Goal: Task Accomplishment & Management: Use online tool/utility

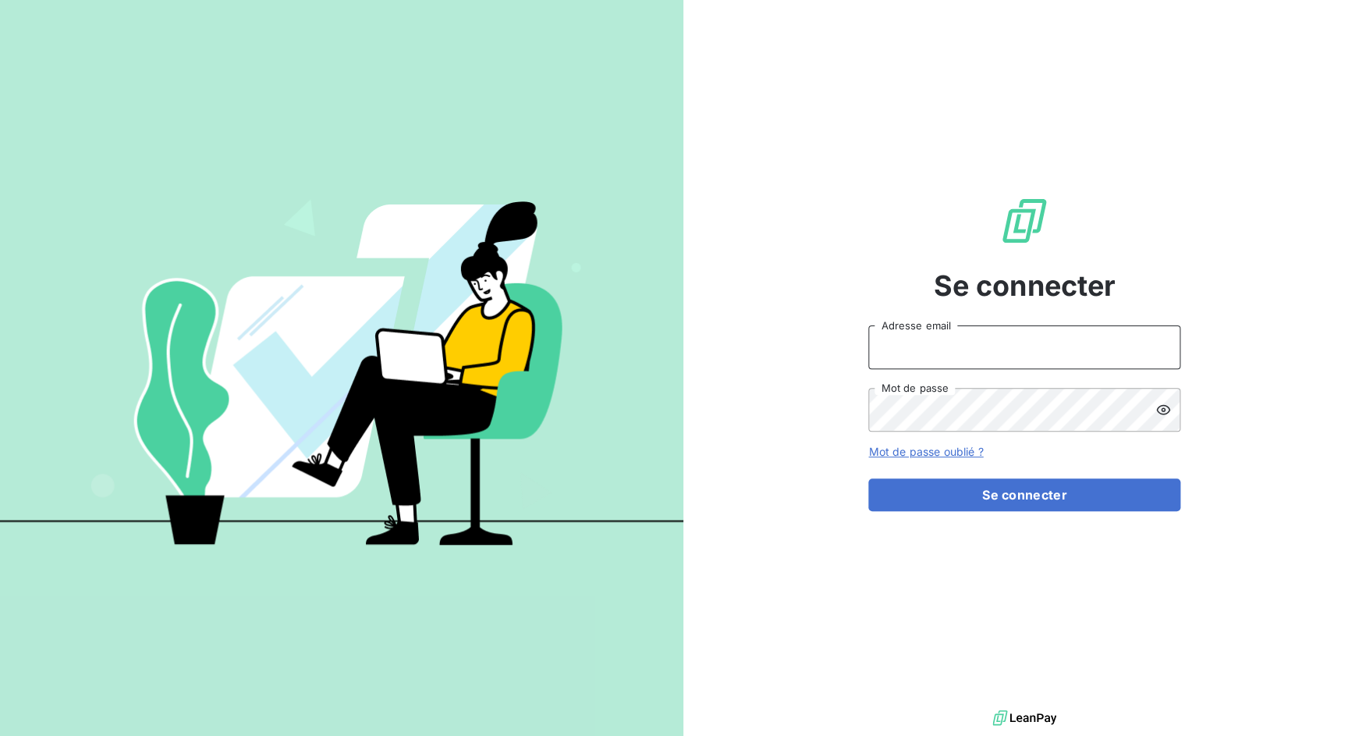
click at [918, 358] on input "Adresse email" at bounding box center [1024, 347] width 312 height 44
drag, startPoint x: 926, startPoint y: 352, endPoint x: 1003, endPoint y: 352, distance: 76.5
click at [1002, 352] on input "admin@3dcelo" at bounding box center [1024, 347] width 312 height 44
click at [868, 478] on button "Se connecter" at bounding box center [1024, 494] width 312 height 33
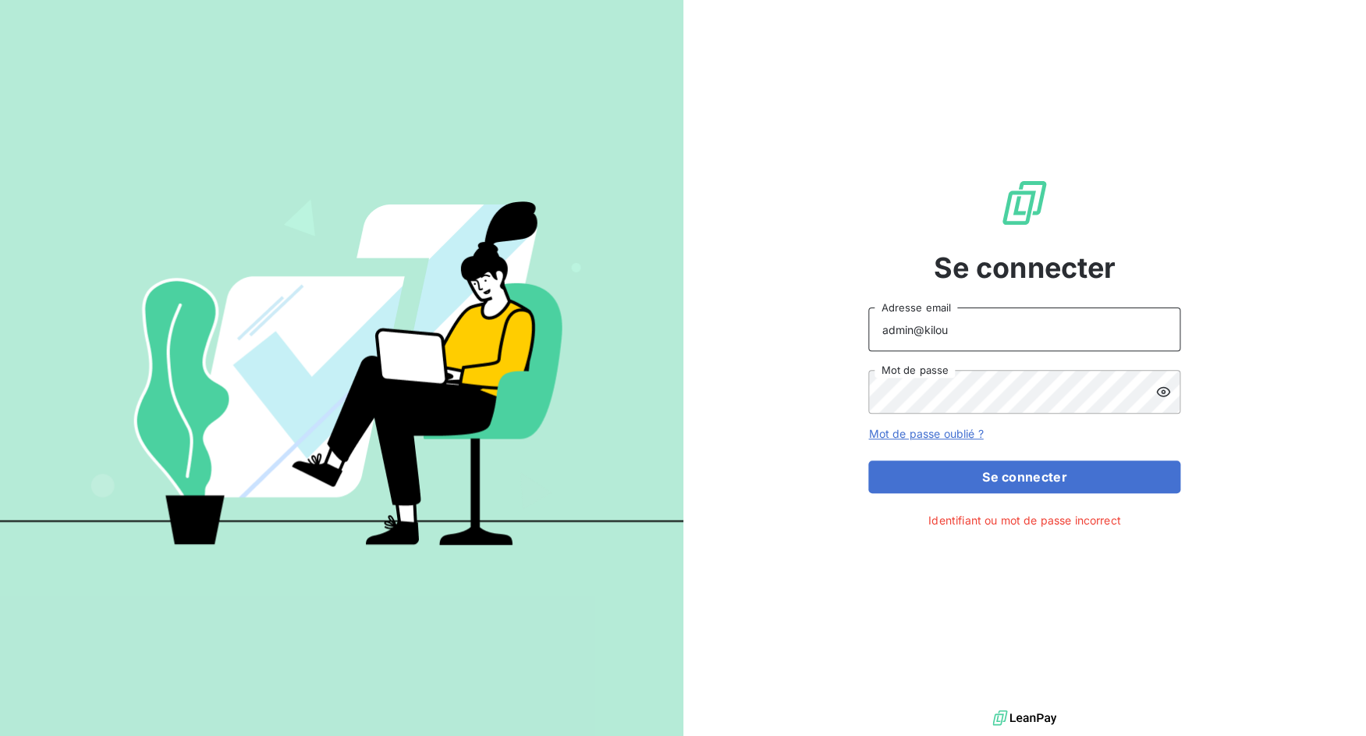
click at [1078, 327] on input "admin@kilou" at bounding box center [1024, 329] width 312 height 44
type input "admin@kiloutou"
click at [868, 460] on button "Se connecter" at bounding box center [1024, 476] width 312 height 33
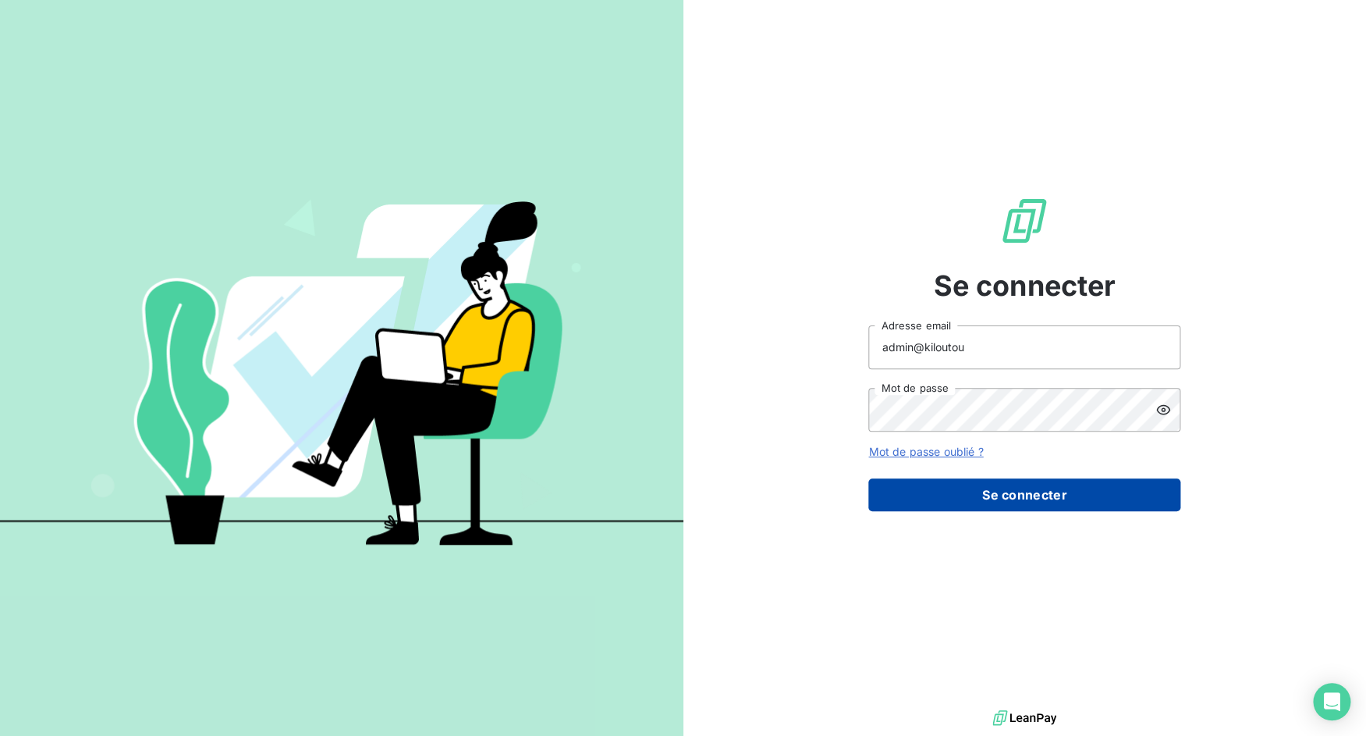
click at [942, 502] on button "Se connecter" at bounding box center [1024, 494] width 312 height 33
click at [1070, 498] on button "Se connecter" at bounding box center [1024, 494] width 312 height 33
click at [1075, 493] on button "Se connecter" at bounding box center [1024, 494] width 312 height 33
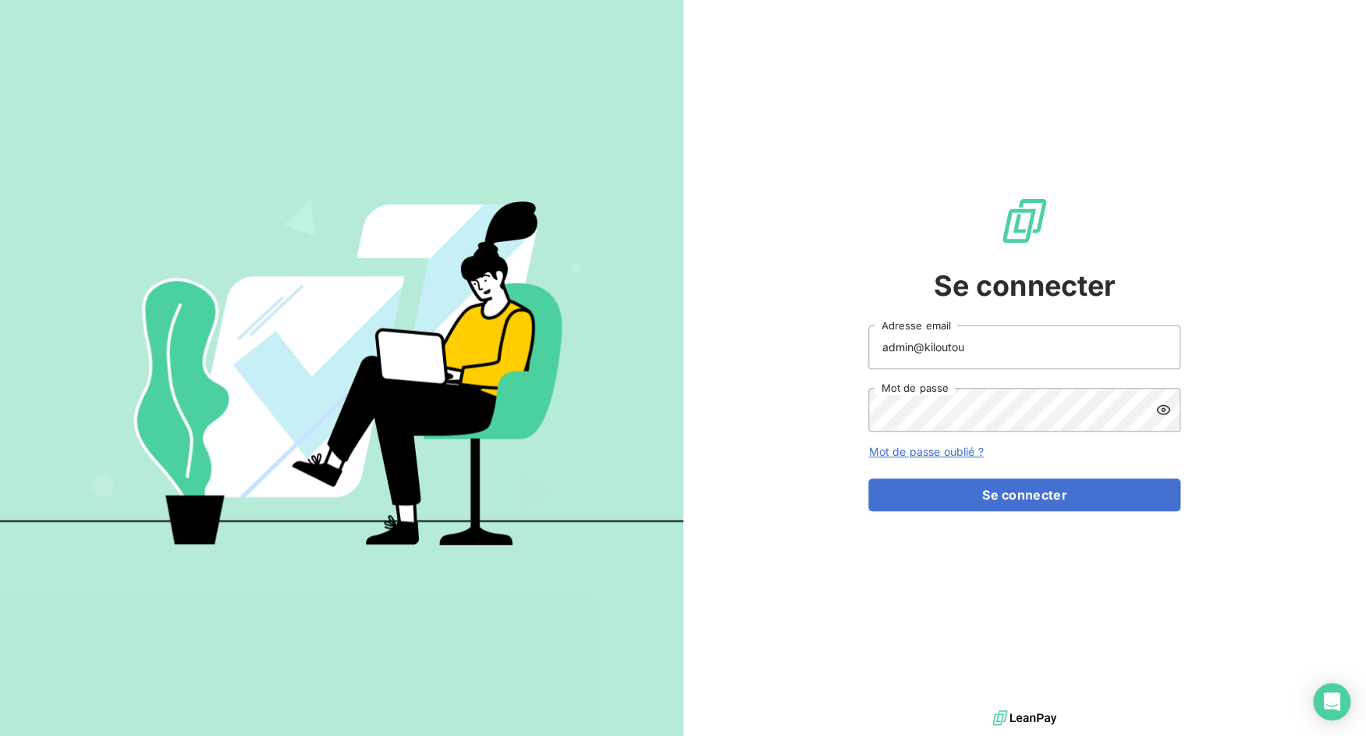
click at [945, 512] on div "Se connecter admin@kiloutou Adresse email Mot de passe Mot de passe oublié ? Se…" at bounding box center [1024, 353] width 312 height 706
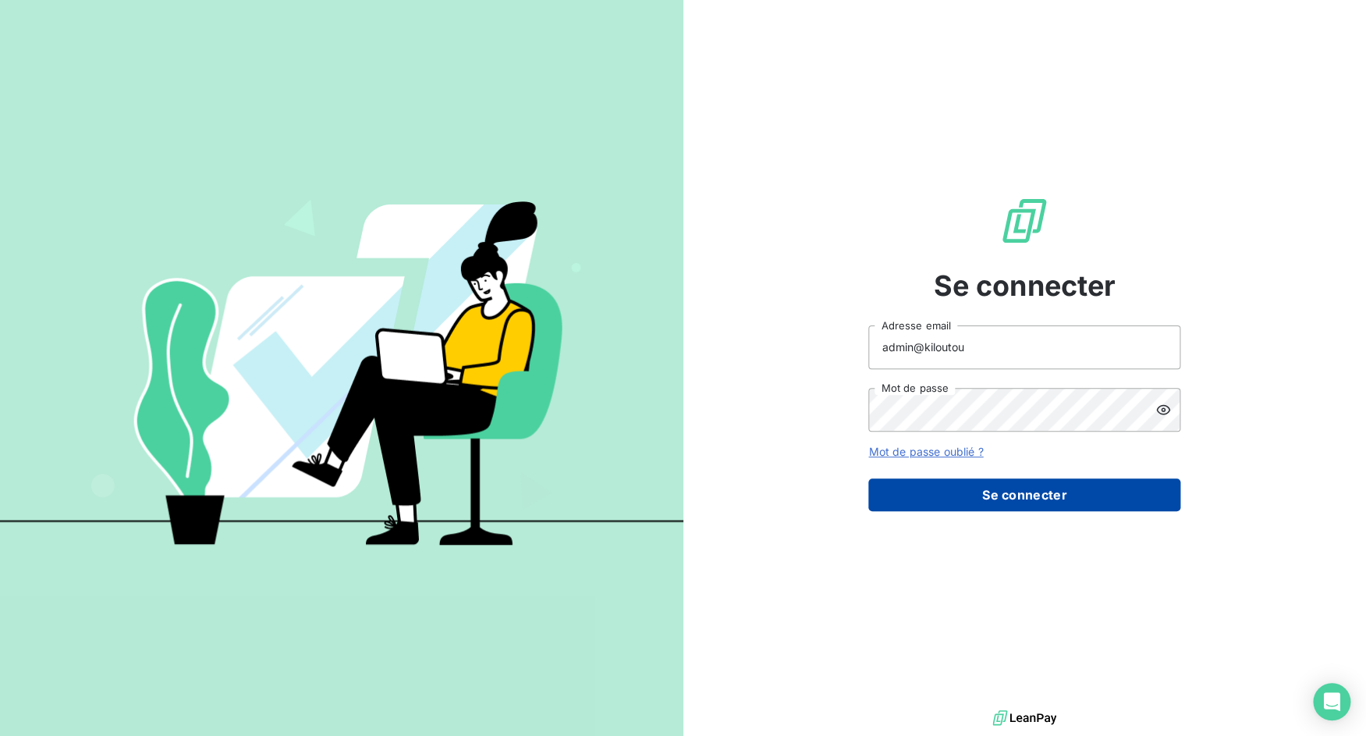
click at [948, 500] on button "Se connecter" at bounding box center [1024, 494] width 312 height 33
click at [974, 495] on button "Se connecter" at bounding box center [1024, 494] width 312 height 33
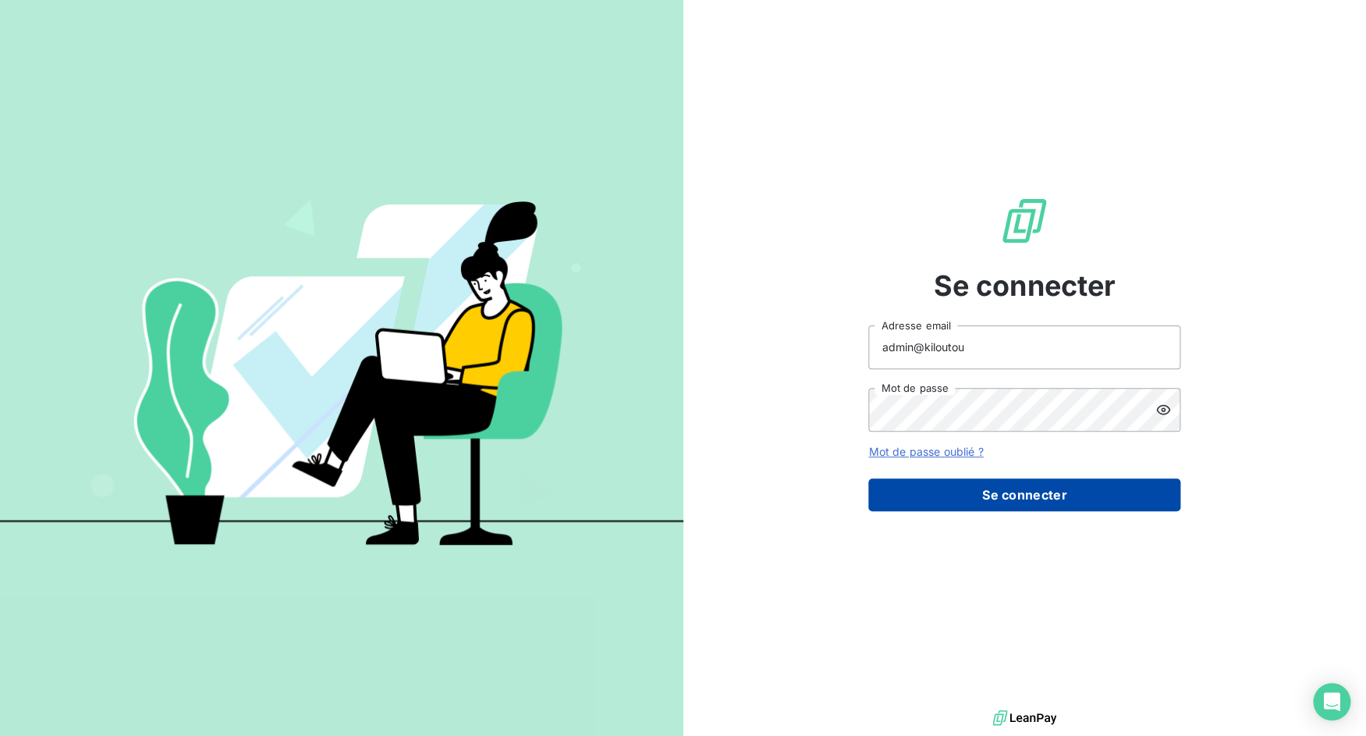
click at [974, 495] on button "Se connecter" at bounding box center [1024, 494] width 312 height 33
click at [1007, 493] on button "Se connecter" at bounding box center [1024, 494] width 312 height 33
